Goal: Task Accomplishment & Management: Manage account settings

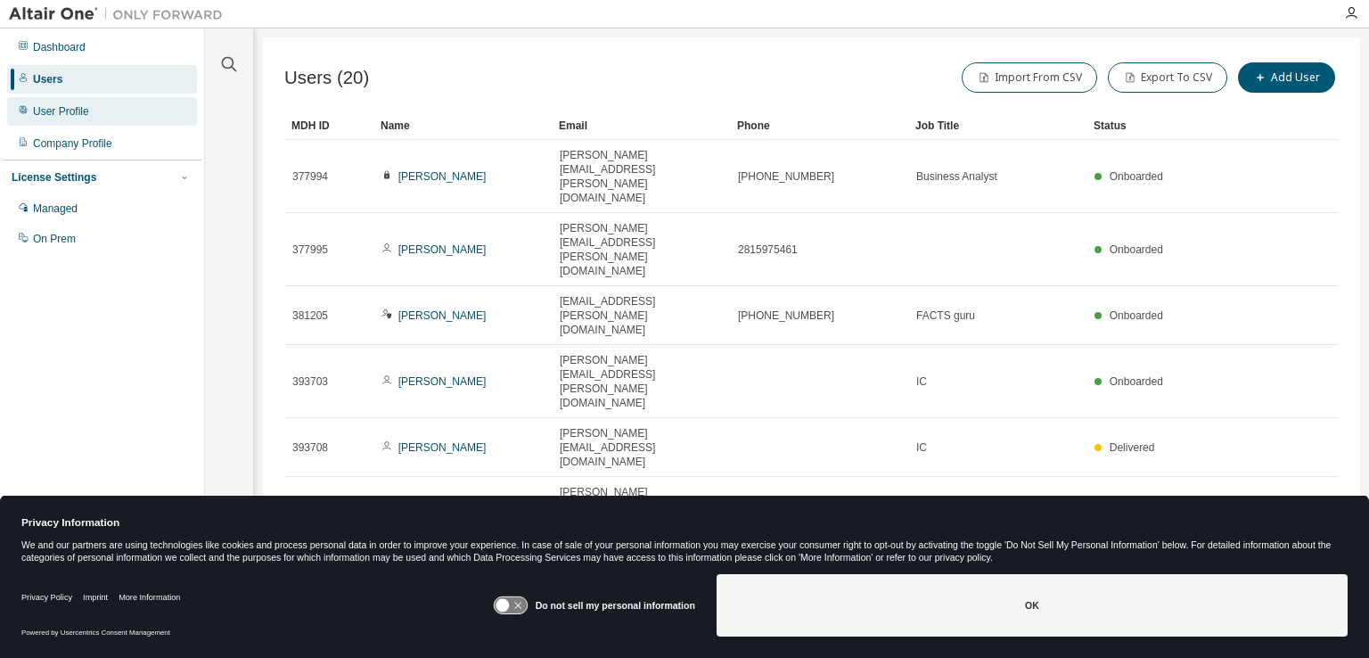
click at [57, 116] on div "User Profile" at bounding box center [61, 111] width 56 height 14
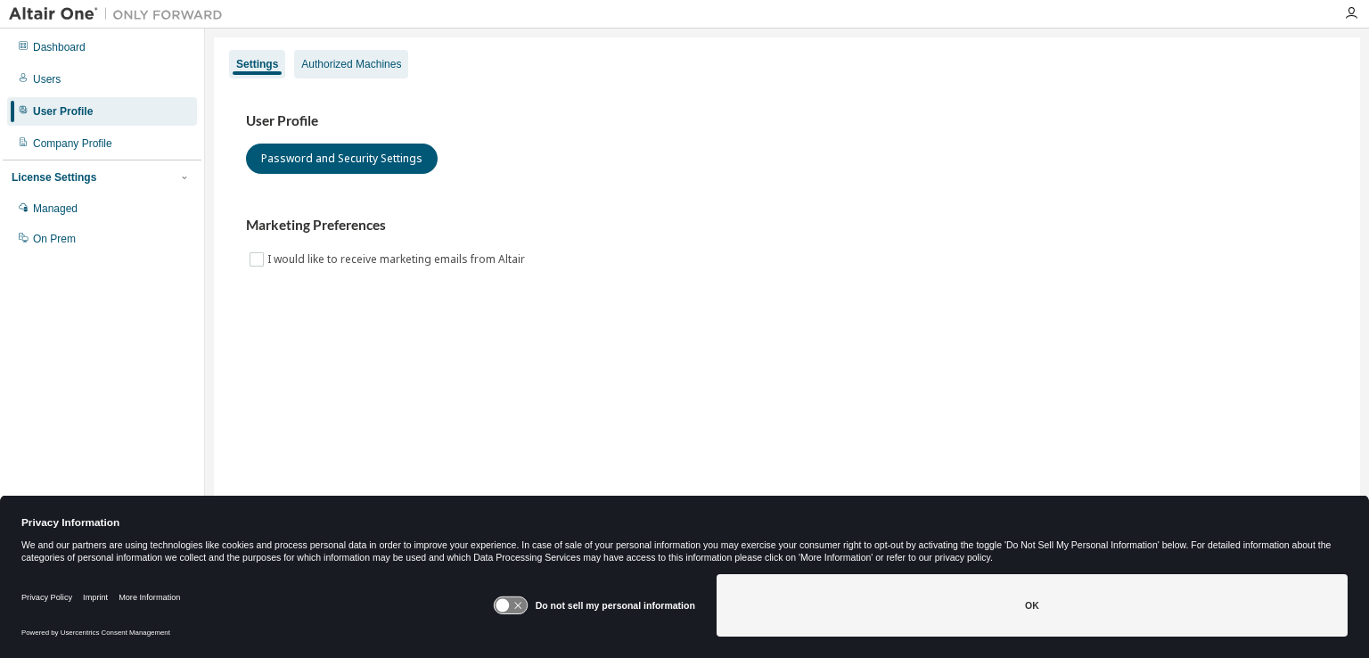
click at [377, 58] on div "Authorized Machines" at bounding box center [351, 64] width 100 height 14
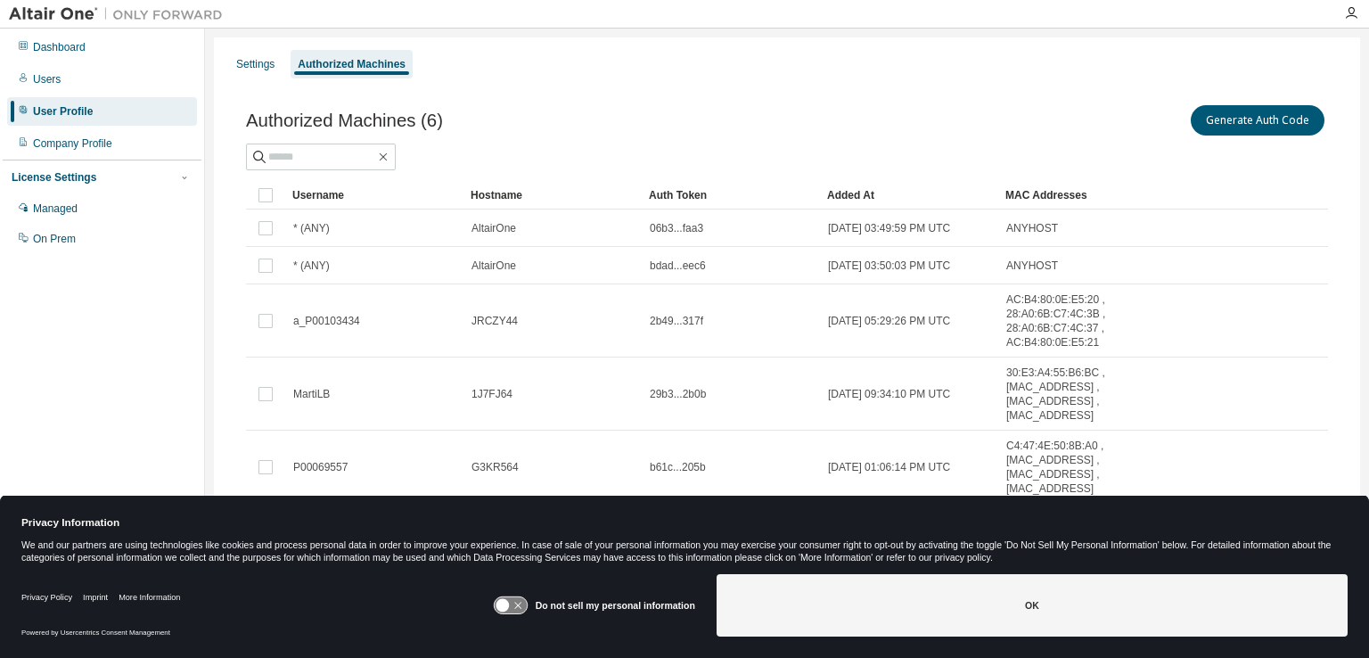
click at [516, 602] on icon at bounding box center [510, 605] width 33 height 17
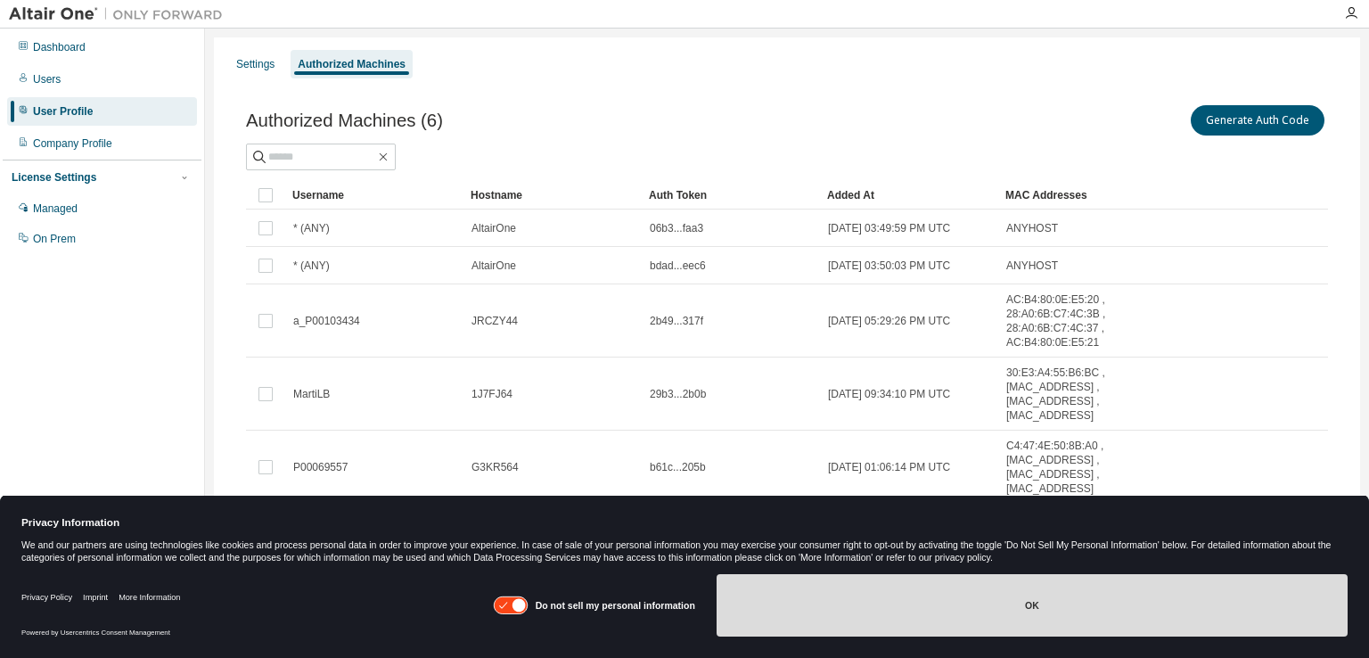
click at [950, 613] on button "OK" at bounding box center [1032, 605] width 631 height 62
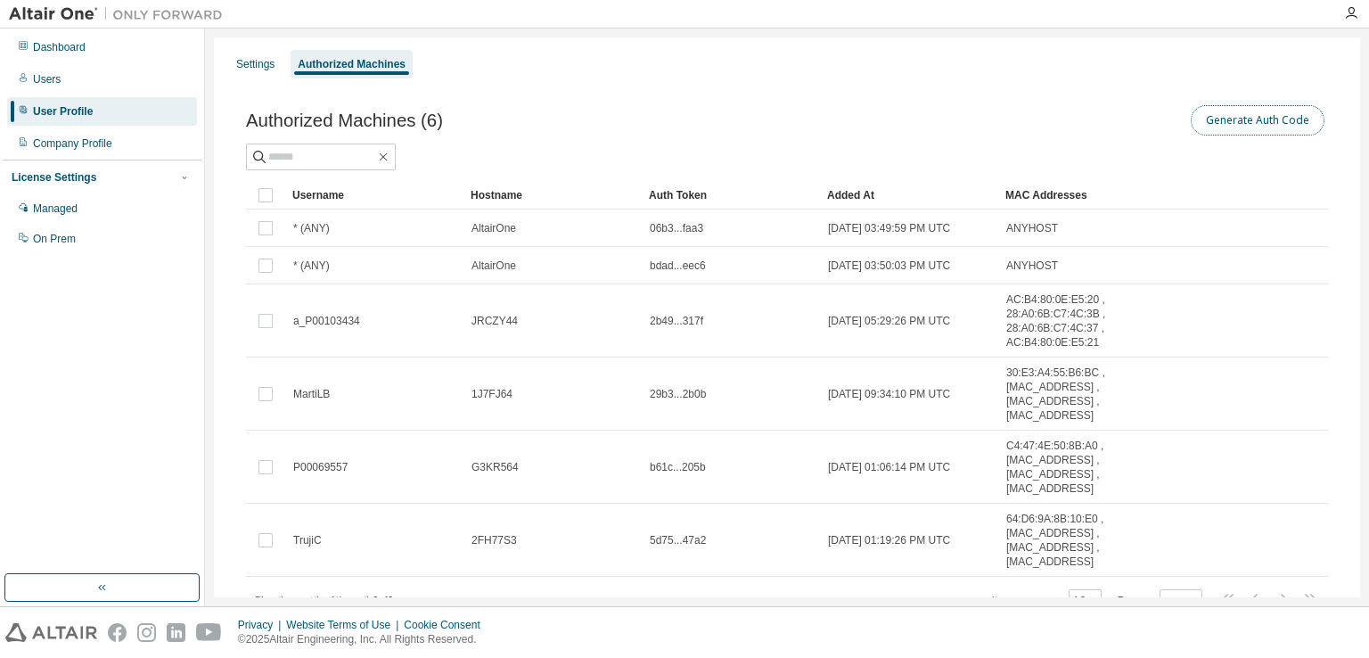
click at [1261, 126] on button "Generate Auth Code" at bounding box center [1258, 120] width 134 height 30
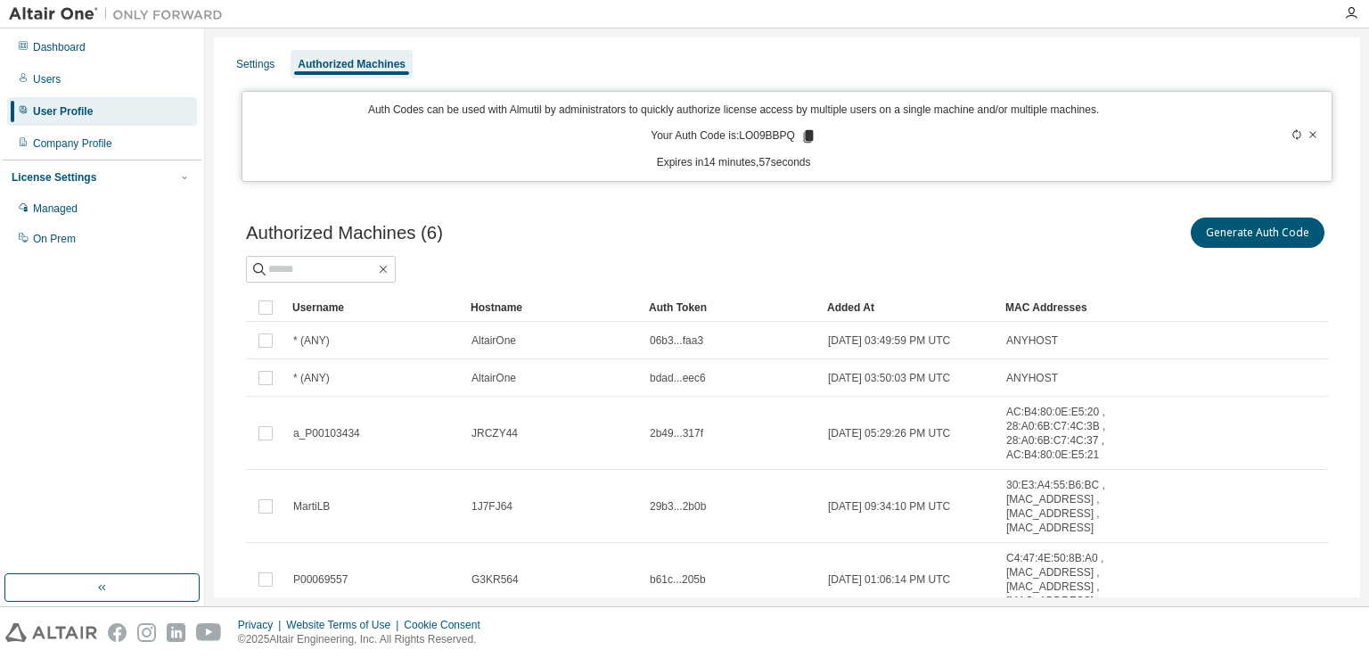
click at [804, 133] on icon at bounding box center [809, 136] width 10 height 12
click at [1352, 22] on div at bounding box center [1352, 13] width 36 height 27
click at [1352, 17] on icon "button" at bounding box center [1352, 13] width 14 height 14
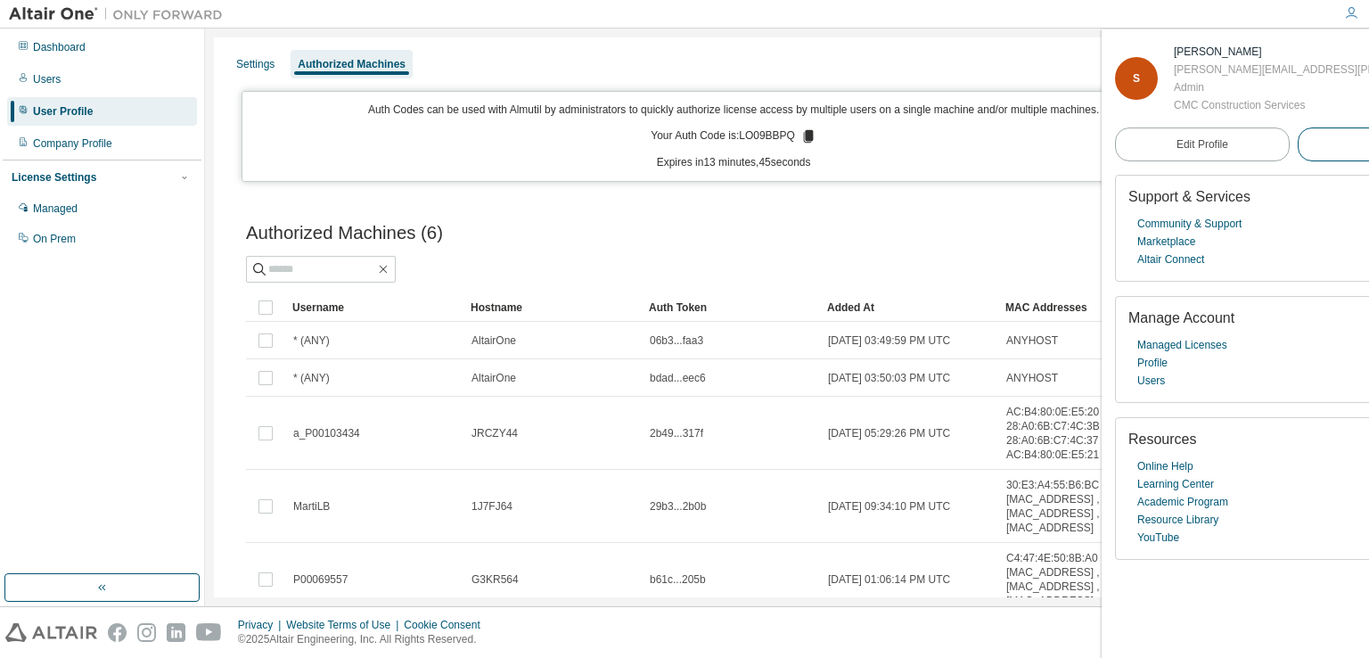
click at [1298, 150] on button "Logout" at bounding box center [1385, 144] width 175 height 34
